Goal: Find specific page/section: Find specific page/section

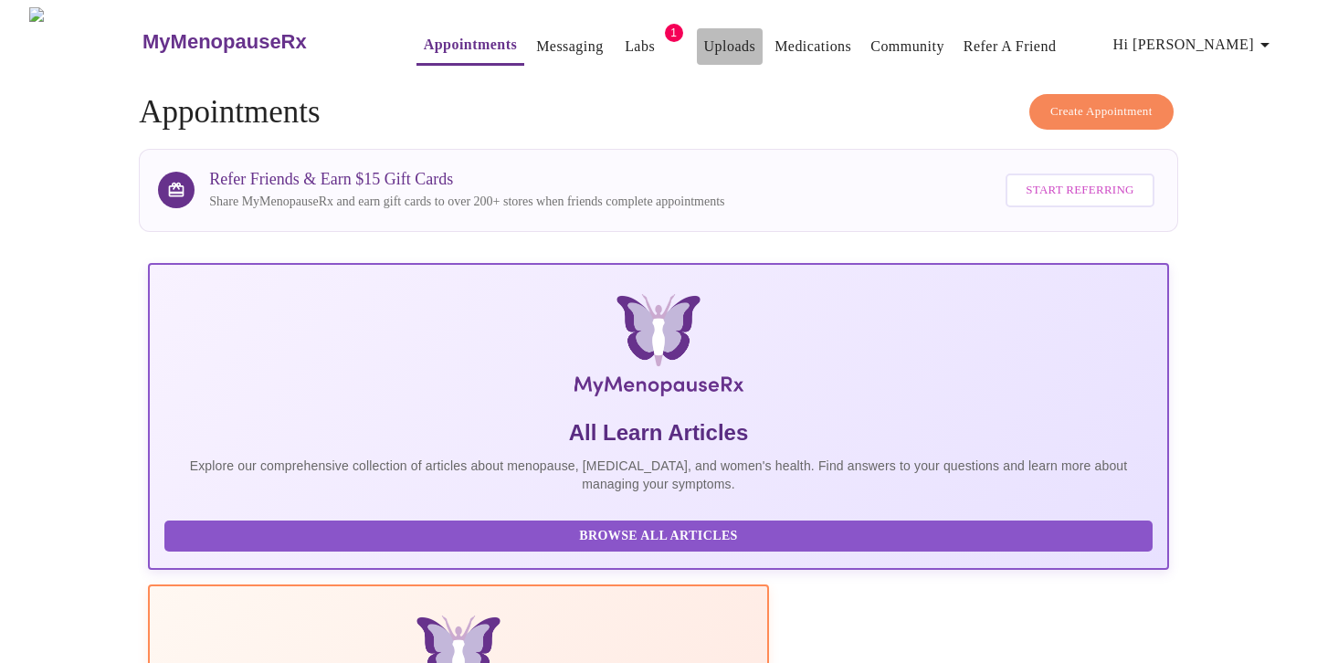
click at [704, 38] on link "Uploads" at bounding box center [730, 47] width 52 height 26
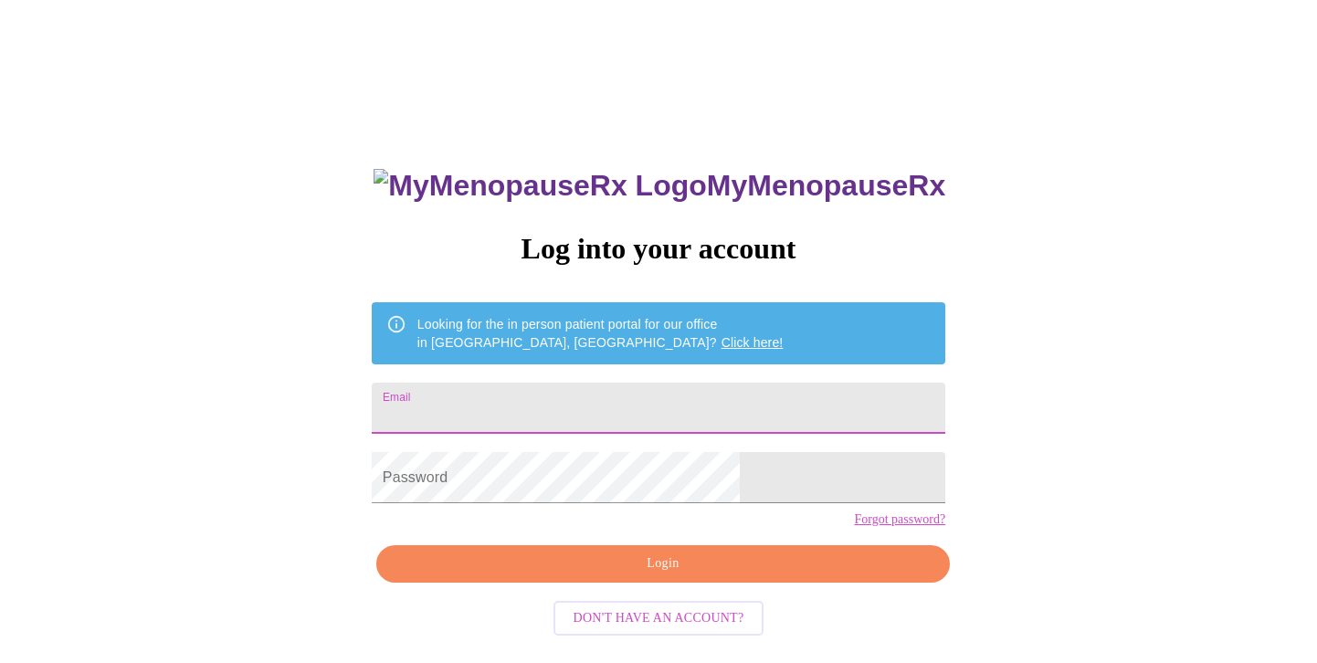
click at [506, 403] on input "Email" at bounding box center [659, 408] width 574 height 51
type input "[EMAIL_ADDRESS][DOMAIN_NAME]"
